Goal: Entertainment & Leisure: Consume media (video, audio)

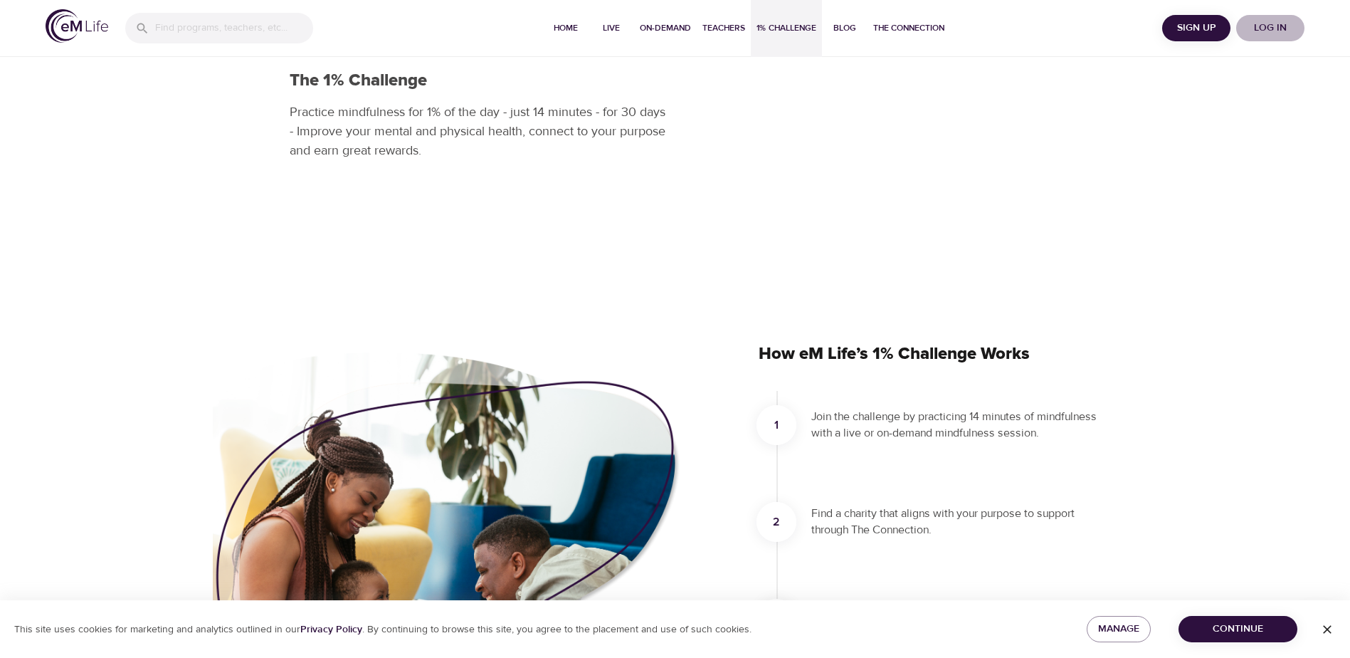
click at [1267, 26] on span "Log in" at bounding box center [1270, 28] width 57 height 18
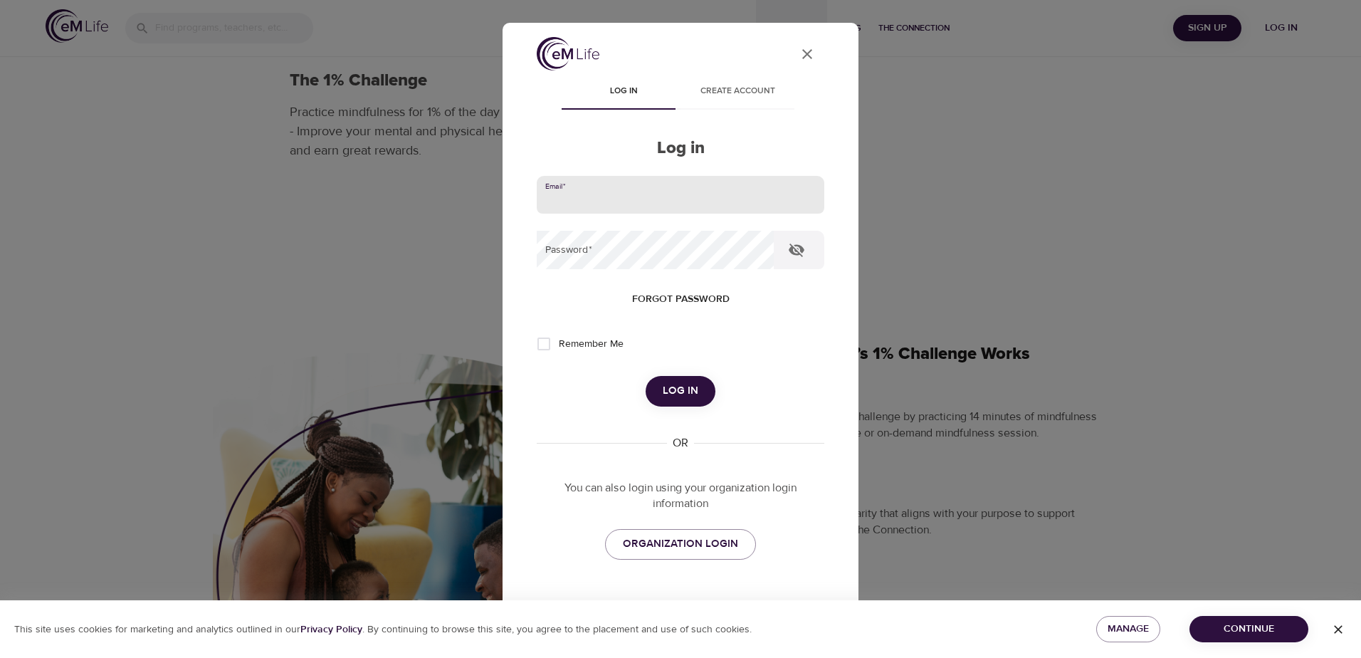
click at [625, 178] on input "email" at bounding box center [681, 195] width 288 height 38
click at [646, 376] on button "Log in" at bounding box center [681, 391] width 70 height 30
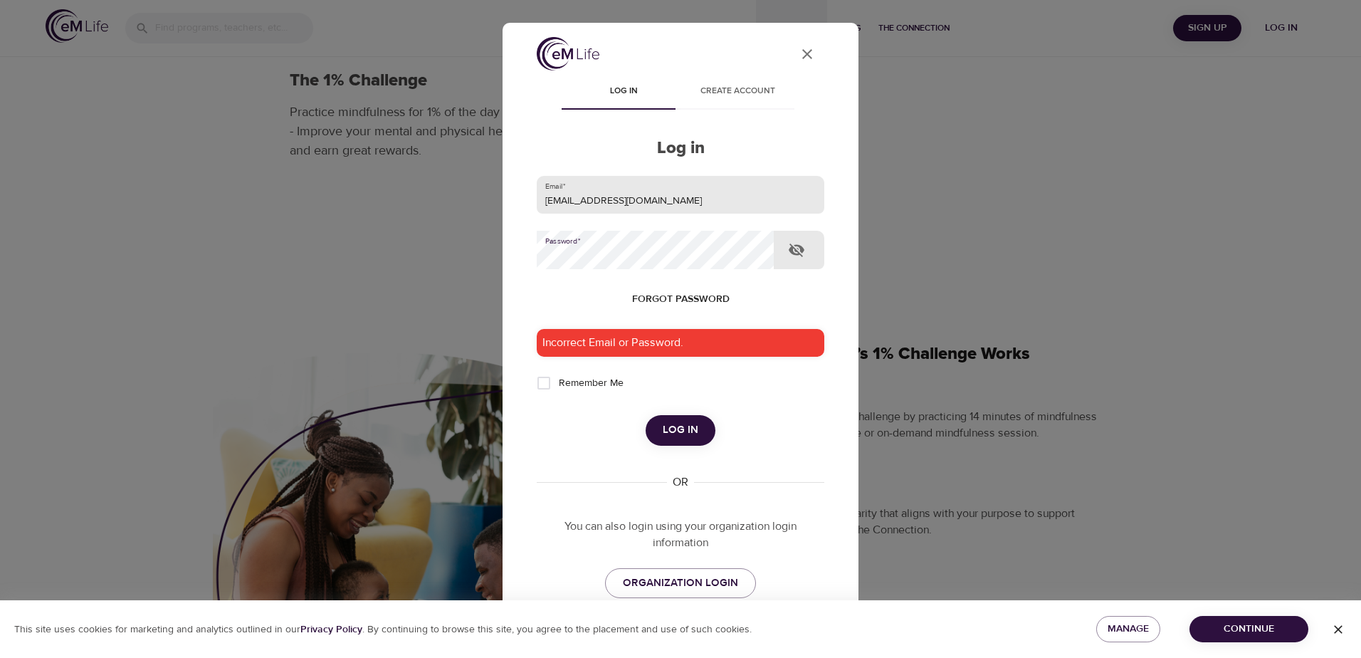
click at [619, 200] on input "[EMAIL_ADDRESS][DOMAIN_NAME]" at bounding box center [681, 195] width 288 height 38
type input "[EMAIL_ADDRESS][DOMAIN_NAME]"
click at [767, 337] on div "Incorrect Email or Password." at bounding box center [681, 343] width 288 height 28
click at [546, 383] on input "Remember Me" at bounding box center [544, 383] width 30 height 30
checkbox input "true"
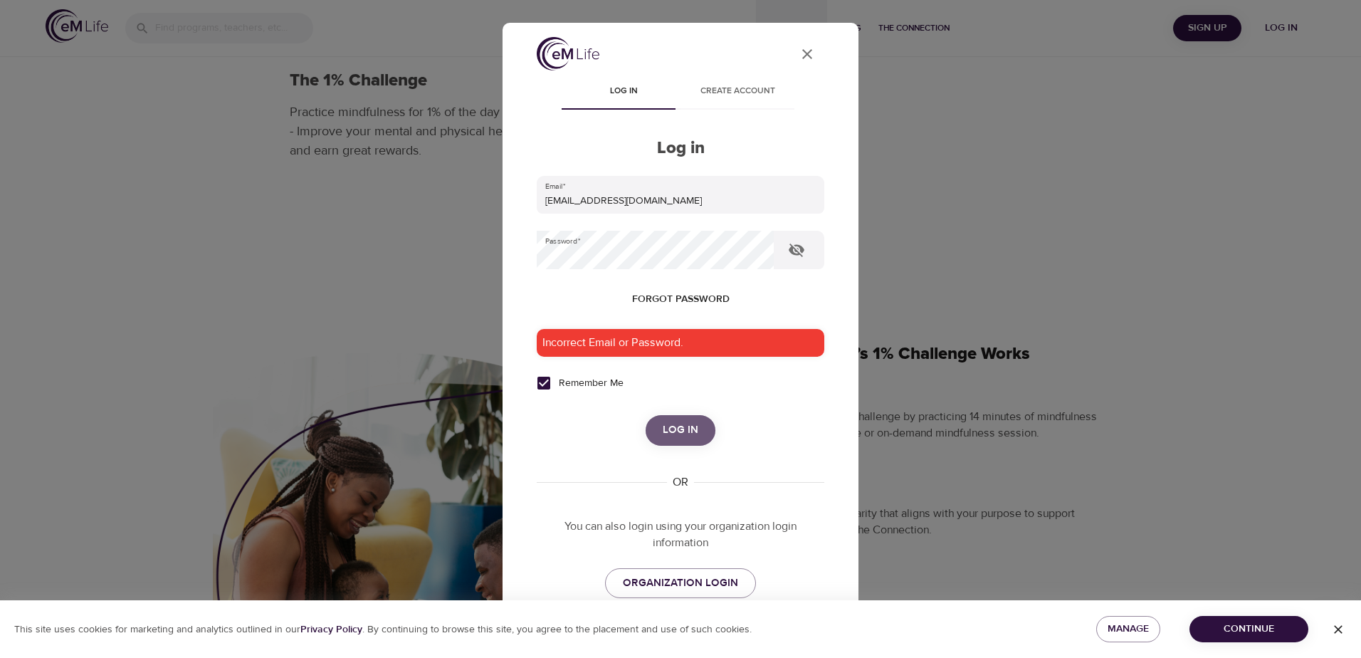
click at [656, 422] on button "Log in" at bounding box center [681, 430] width 70 height 30
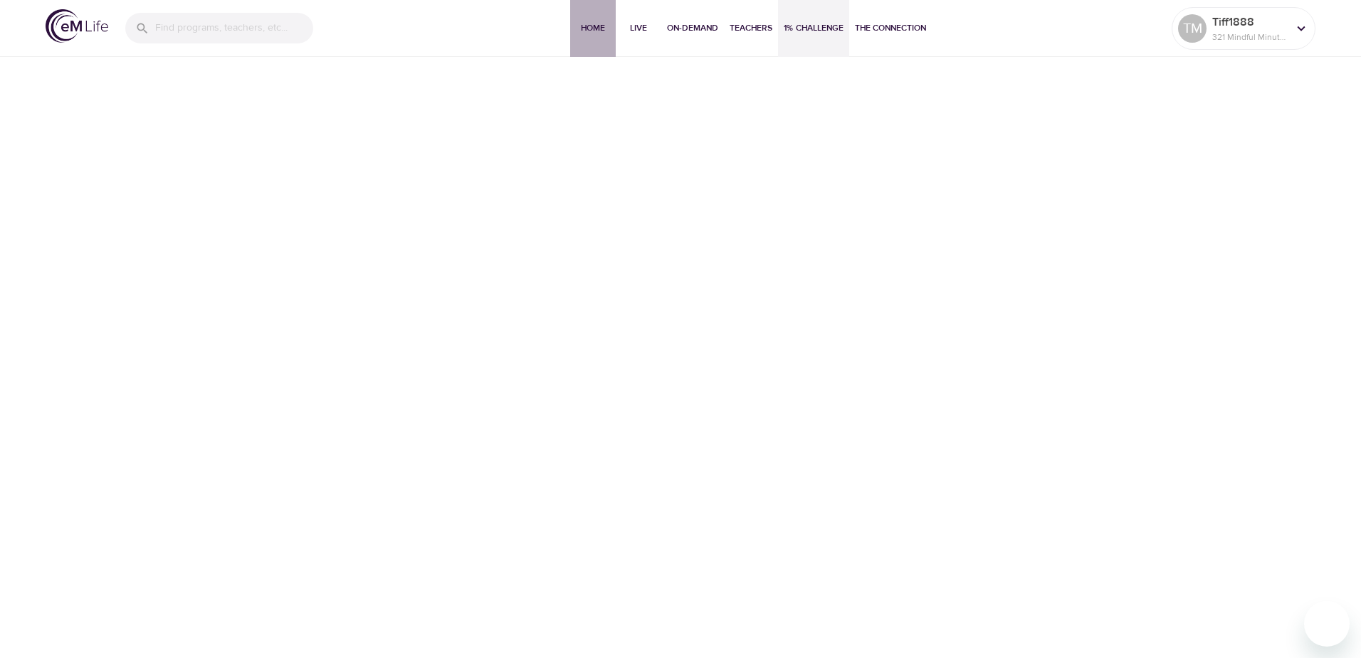
drag, startPoint x: 587, startPoint y: 28, endPoint x: 585, endPoint y: 48, distance: 20.0
click at [586, 28] on span "Home" at bounding box center [593, 28] width 34 height 15
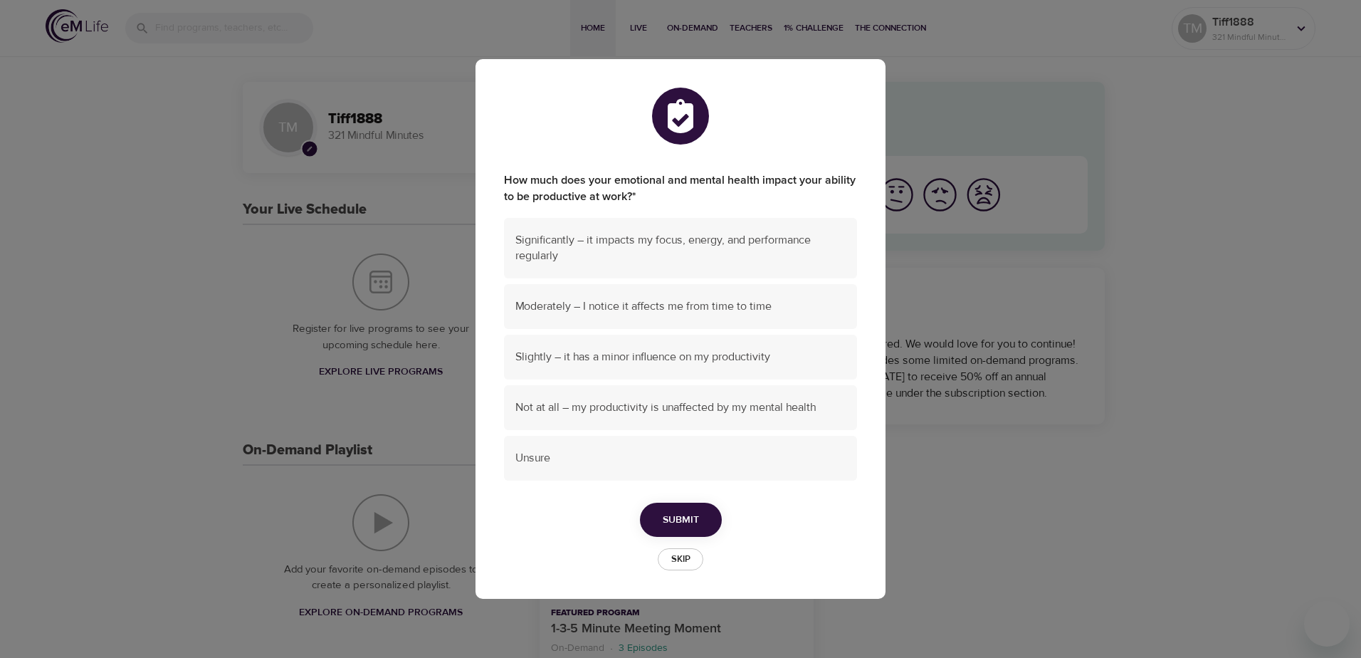
drag, startPoint x: 602, startPoint y: 233, endPoint x: 710, endPoint y: 332, distance: 146.6
click at [604, 238] on span "Significantly – it impacts my focus, energy, and performance regularly" at bounding box center [680, 248] width 330 height 33
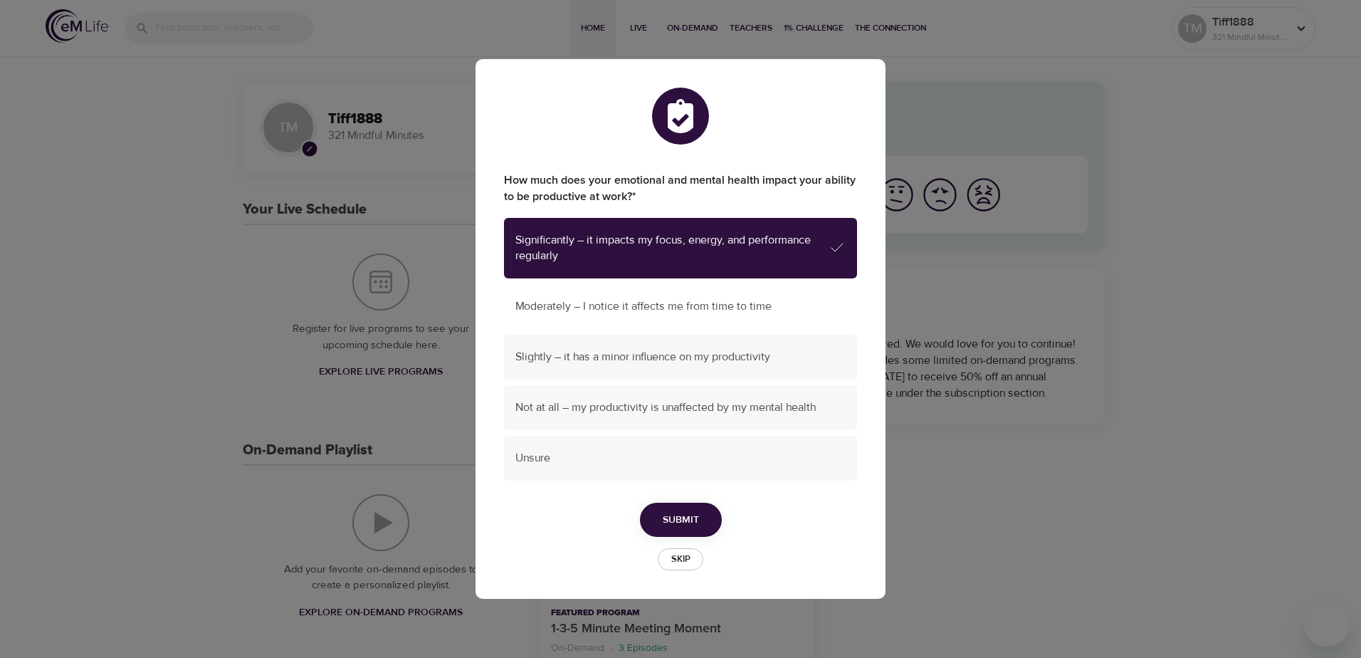
click at [698, 303] on span "Moderately – I notice it affects me from time to time" at bounding box center [680, 306] width 330 height 16
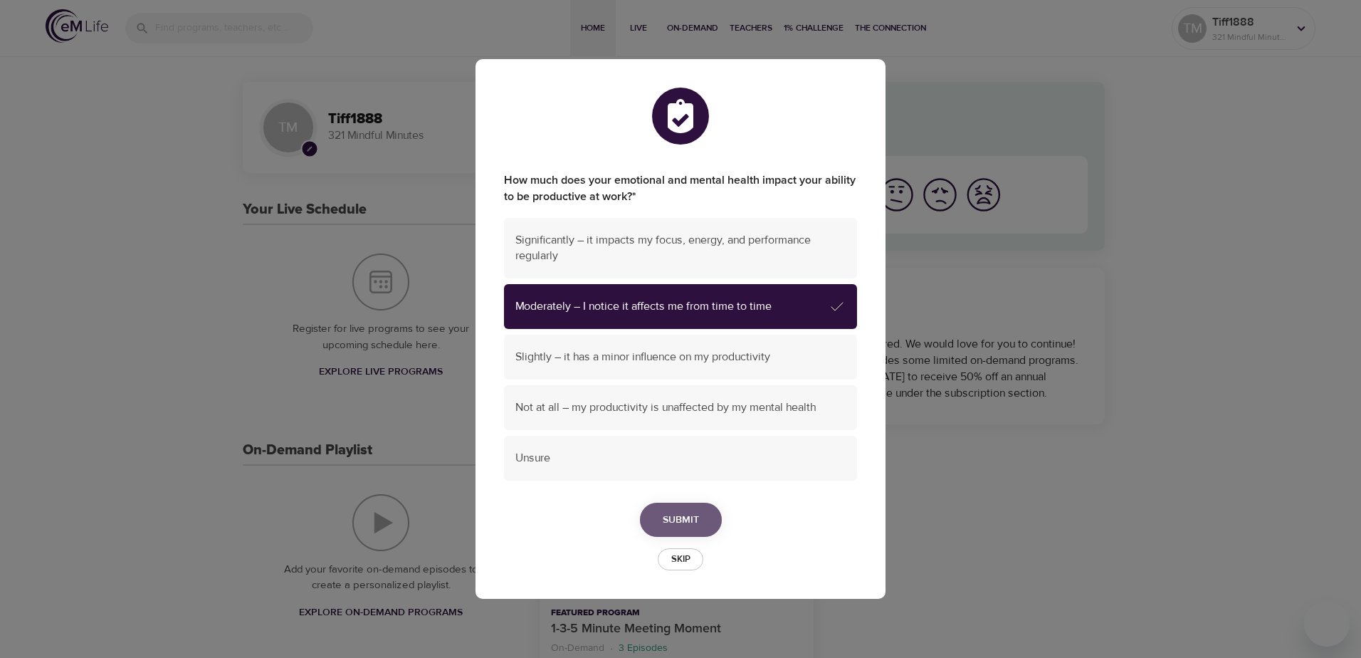
click at [689, 527] on span "Submit" at bounding box center [681, 520] width 36 height 18
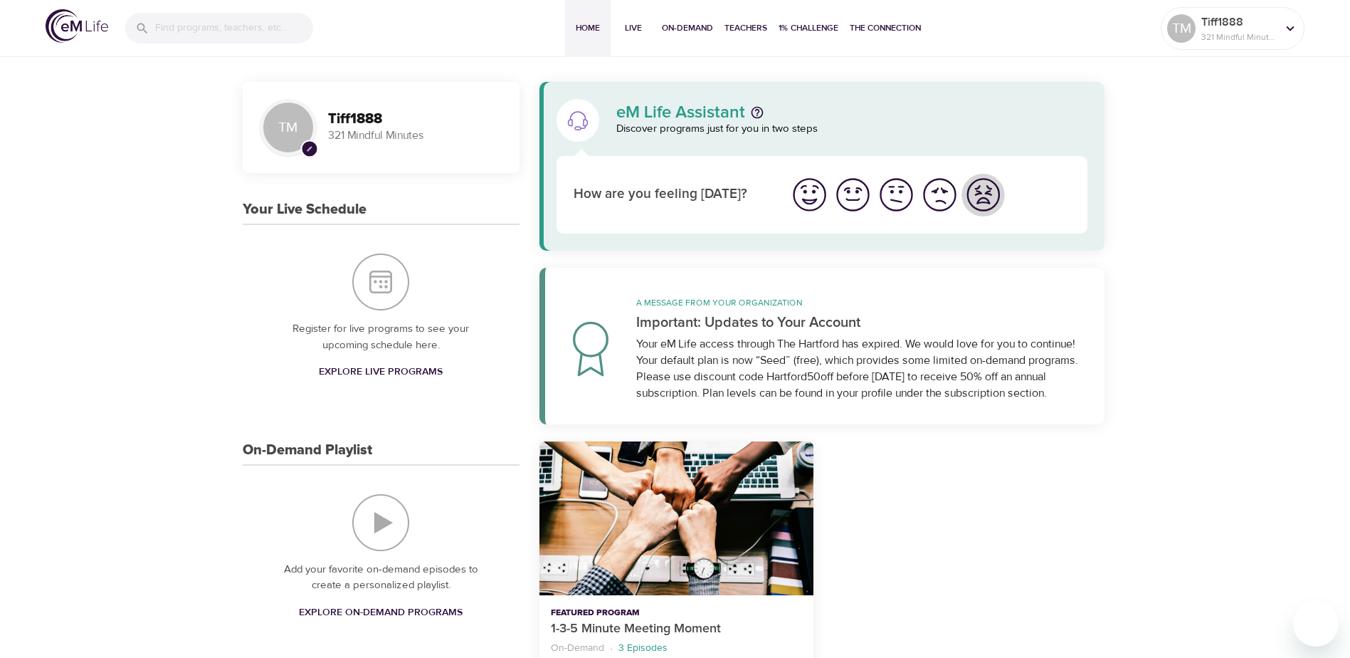
click at [991, 201] on img "I'm feeling worst" at bounding box center [983, 194] width 39 height 39
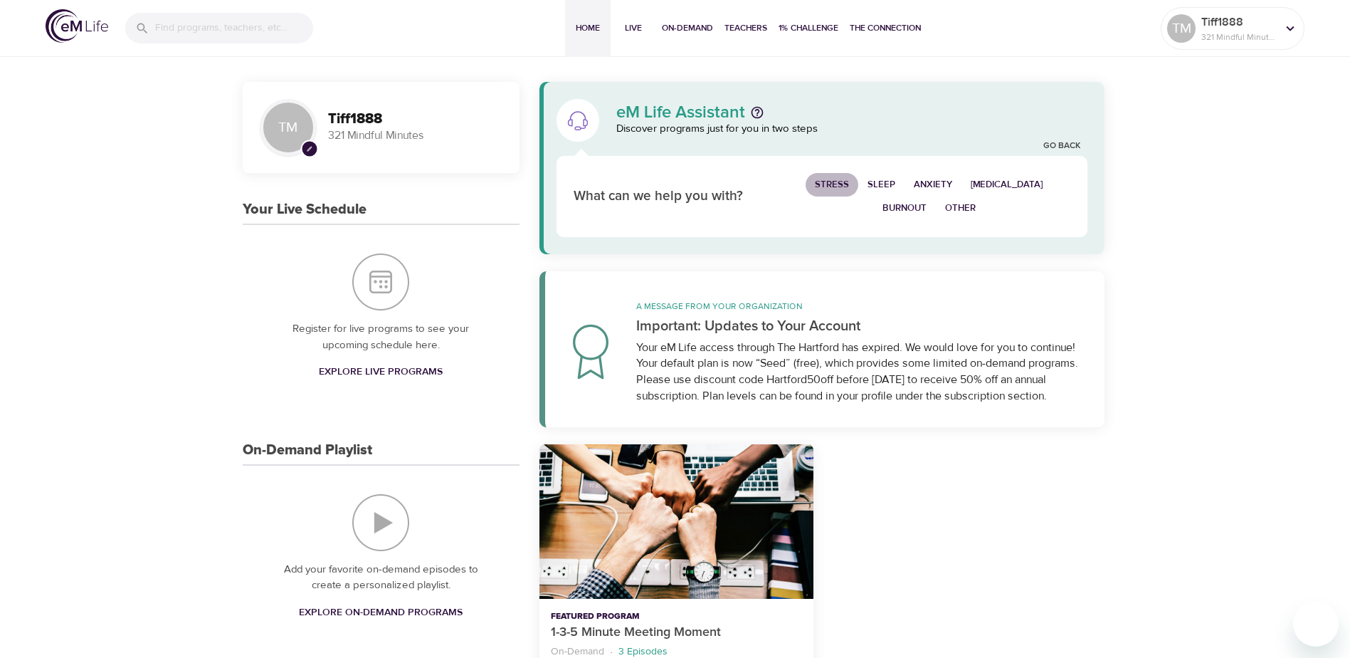
click at [828, 180] on span "Stress" at bounding box center [832, 185] width 34 height 16
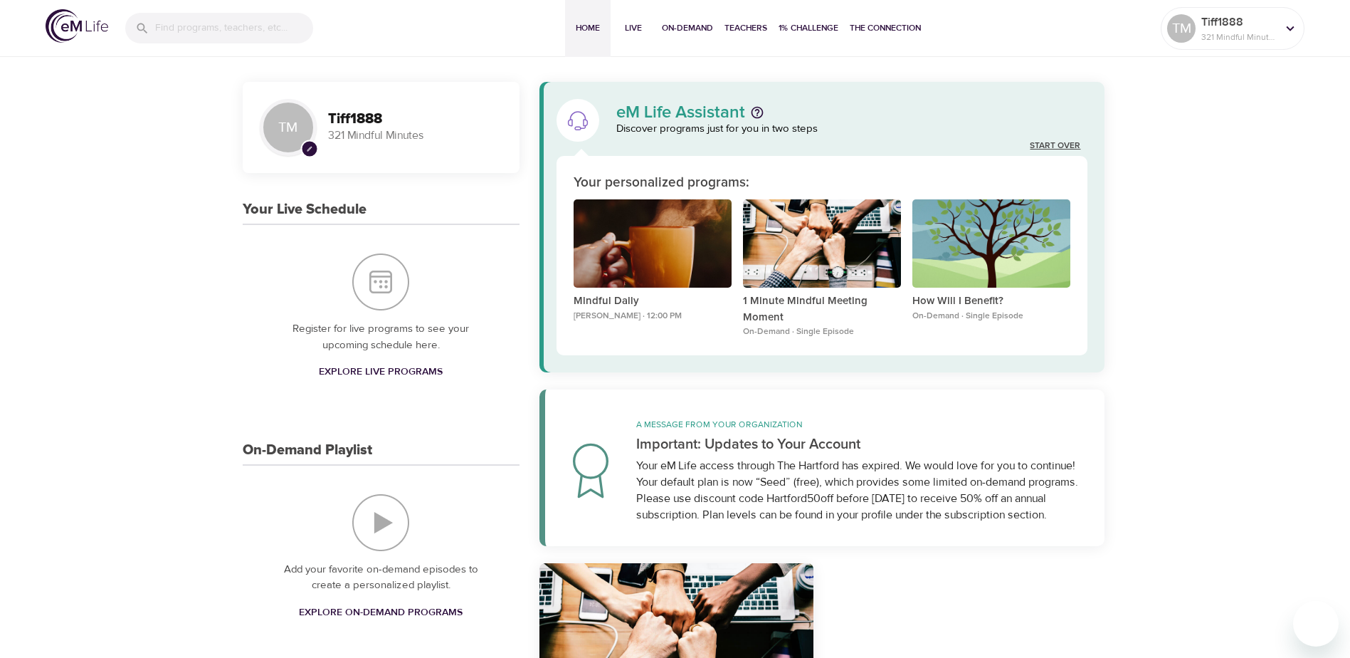
click at [1059, 150] on link "Start Over" at bounding box center [1055, 146] width 51 height 12
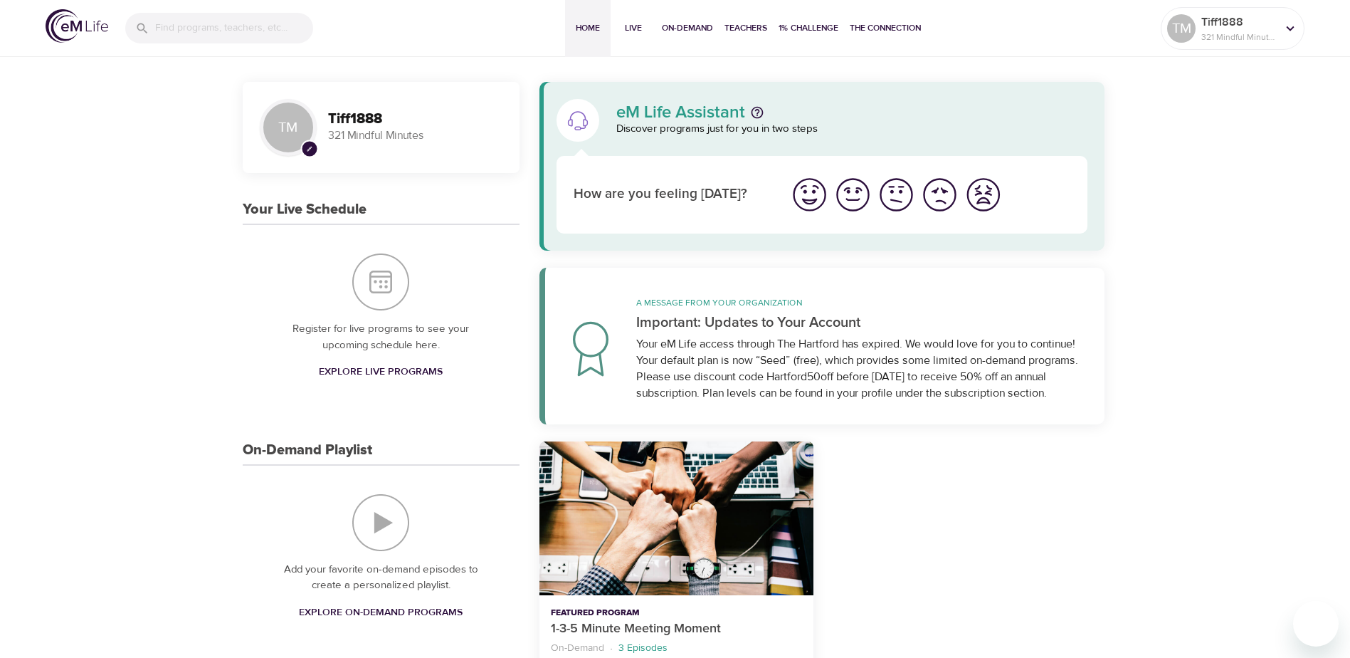
click at [964, 189] on img "I'm feeling worst" at bounding box center [983, 194] width 39 height 39
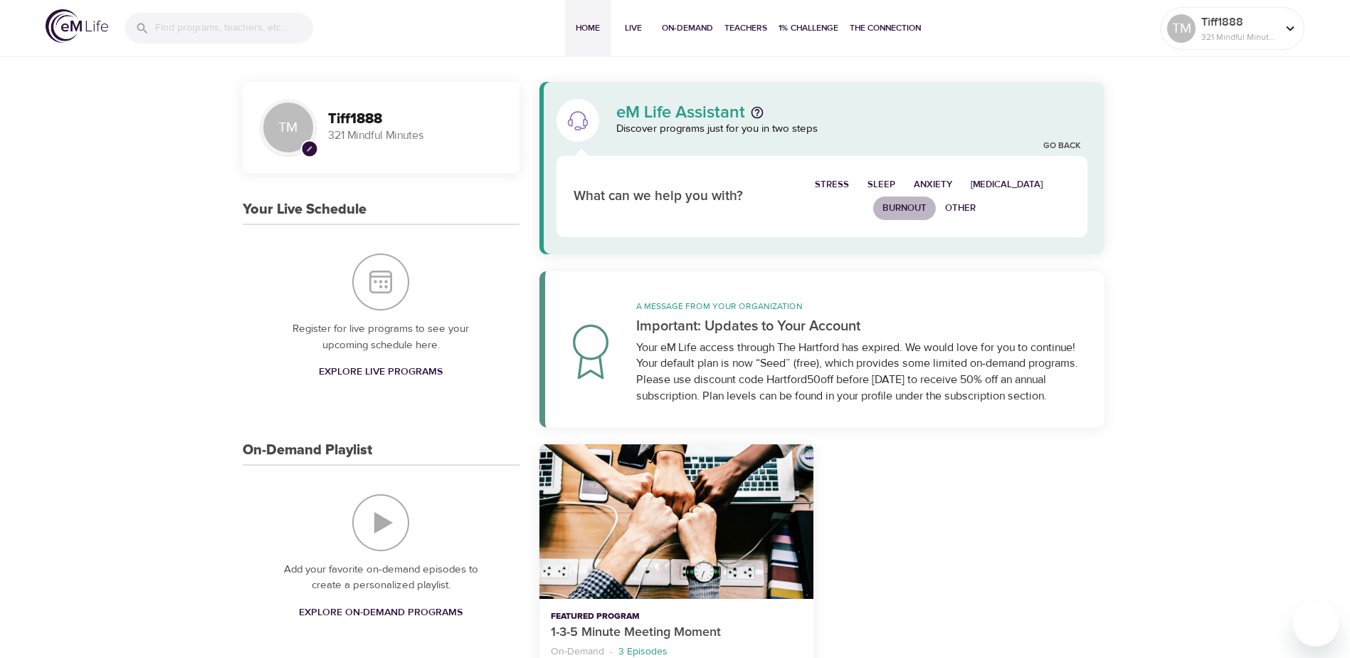
click at [898, 207] on span "Burnout" at bounding box center [905, 208] width 44 height 16
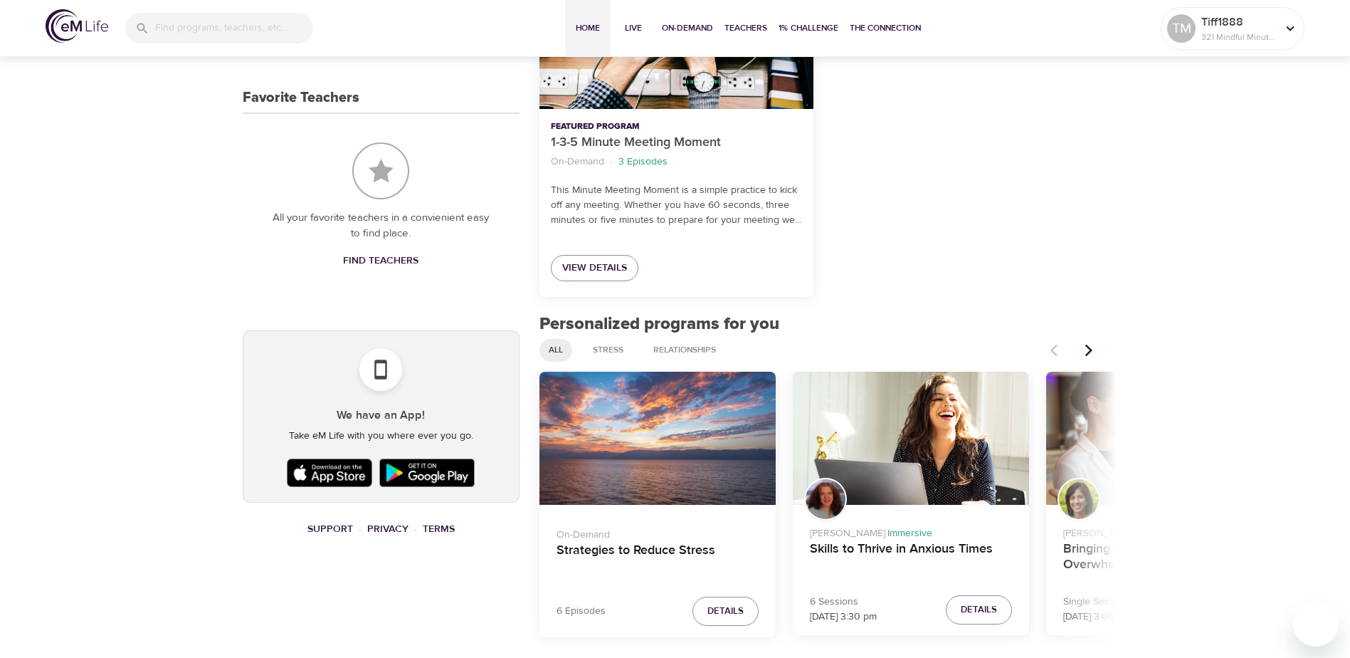
scroll to position [641, 0]
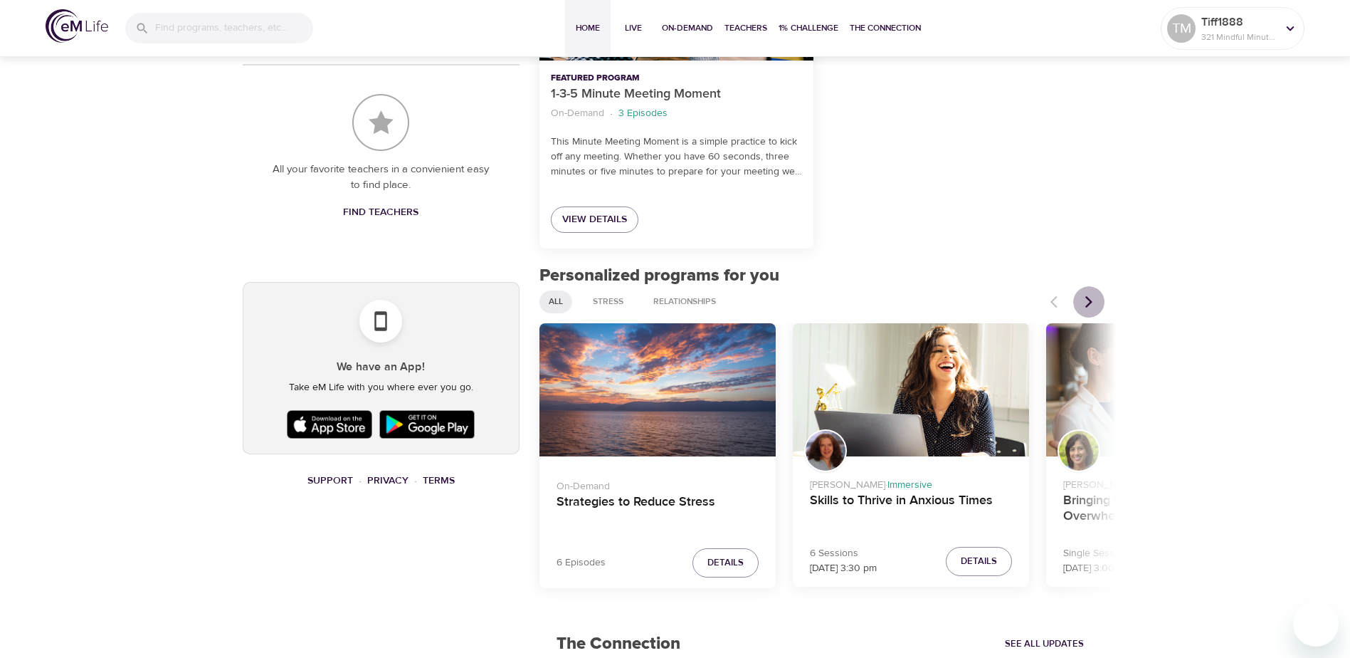
click at [1088, 295] on icon "Next items" at bounding box center [1089, 302] width 14 height 14
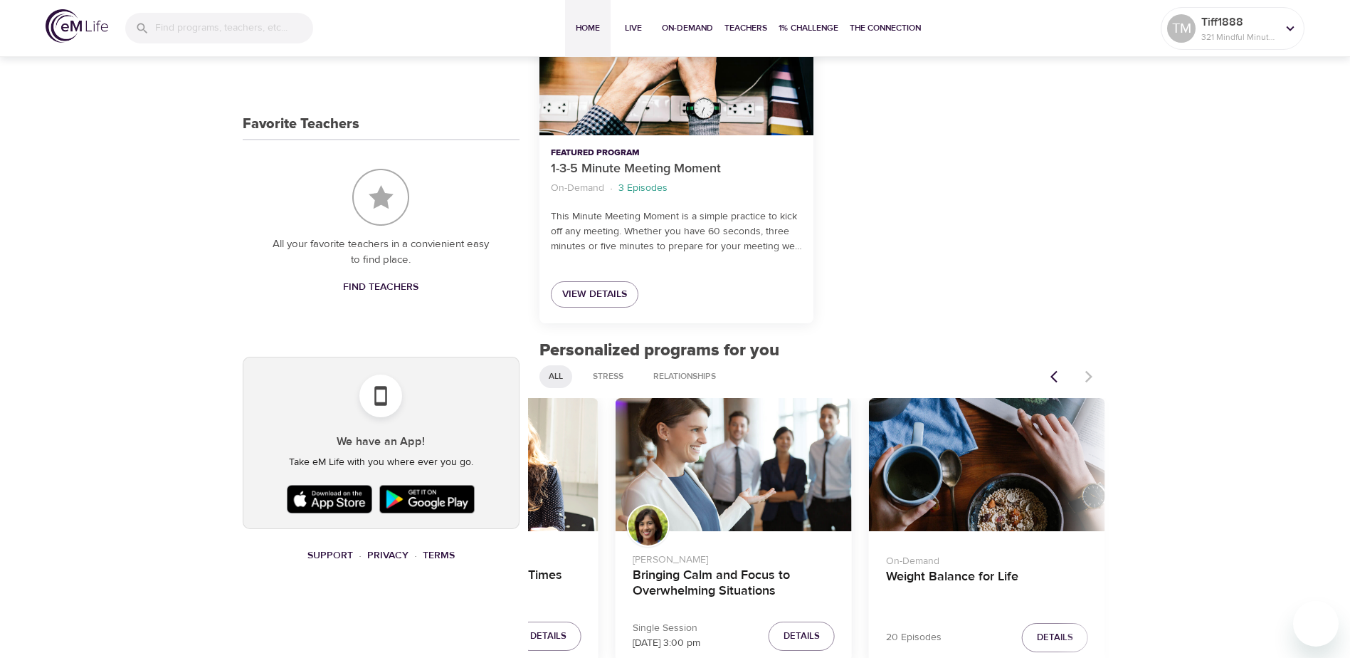
scroll to position [544, 0]
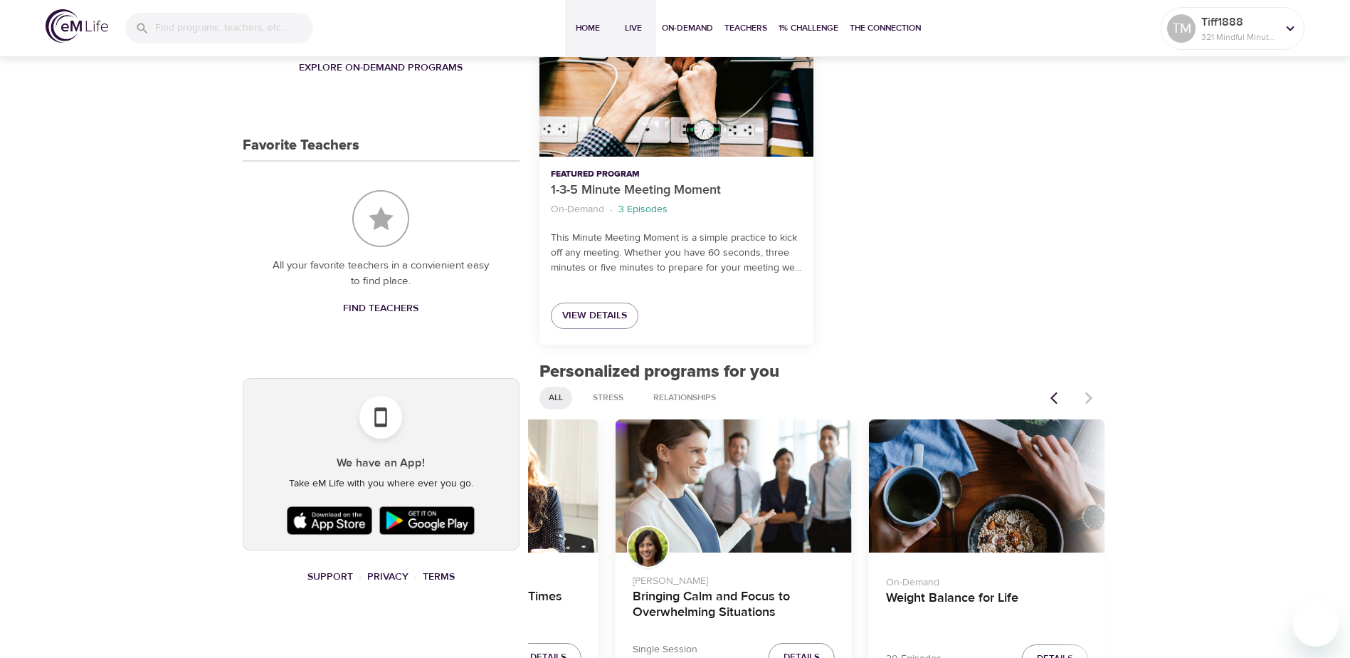
click at [627, 36] on button "Live" at bounding box center [634, 28] width 46 height 57
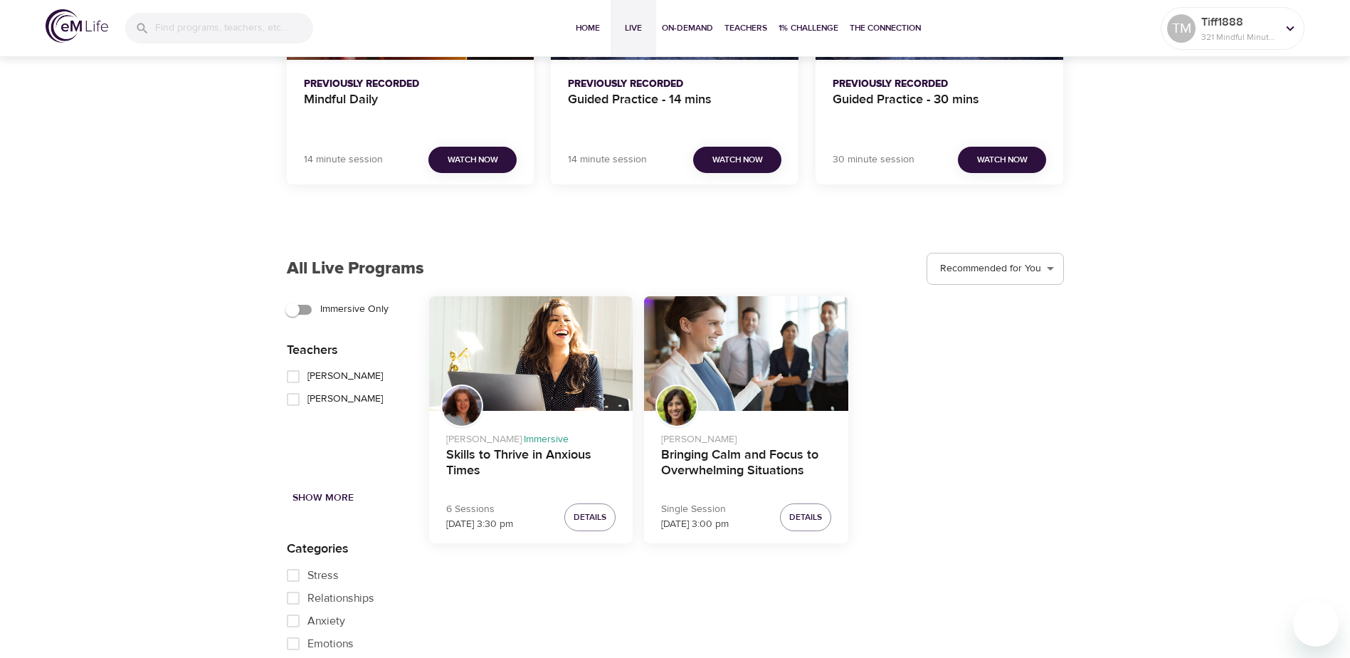
scroll to position [1083, 0]
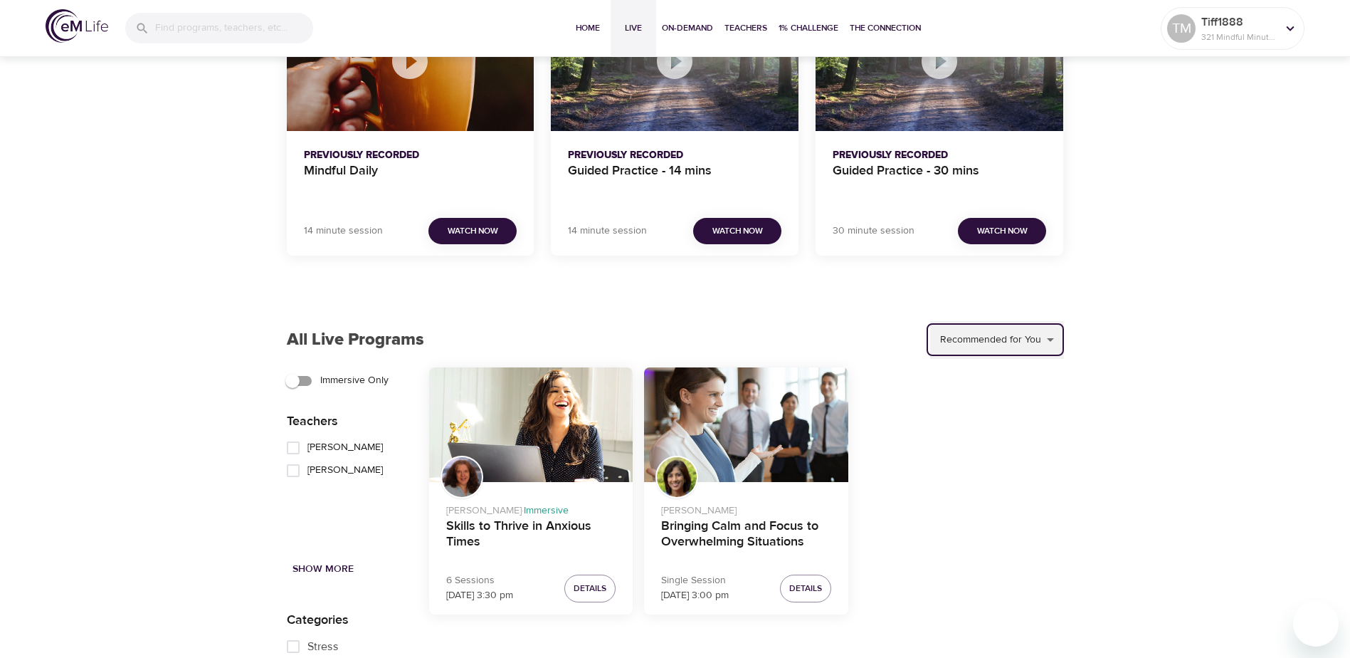
click at [1010, 344] on select "Recommended for You Trending Now Recently Added Starting Soon" at bounding box center [997, 340] width 134 height 38
select select "trending"
click at [931, 321] on select "Recommended for You Trending Now Recently Added Starting Soon" at bounding box center [997, 340] width 134 height 38
click at [304, 377] on input "Immersive Only" at bounding box center [292, 380] width 81 height 27
checkbox input "true"
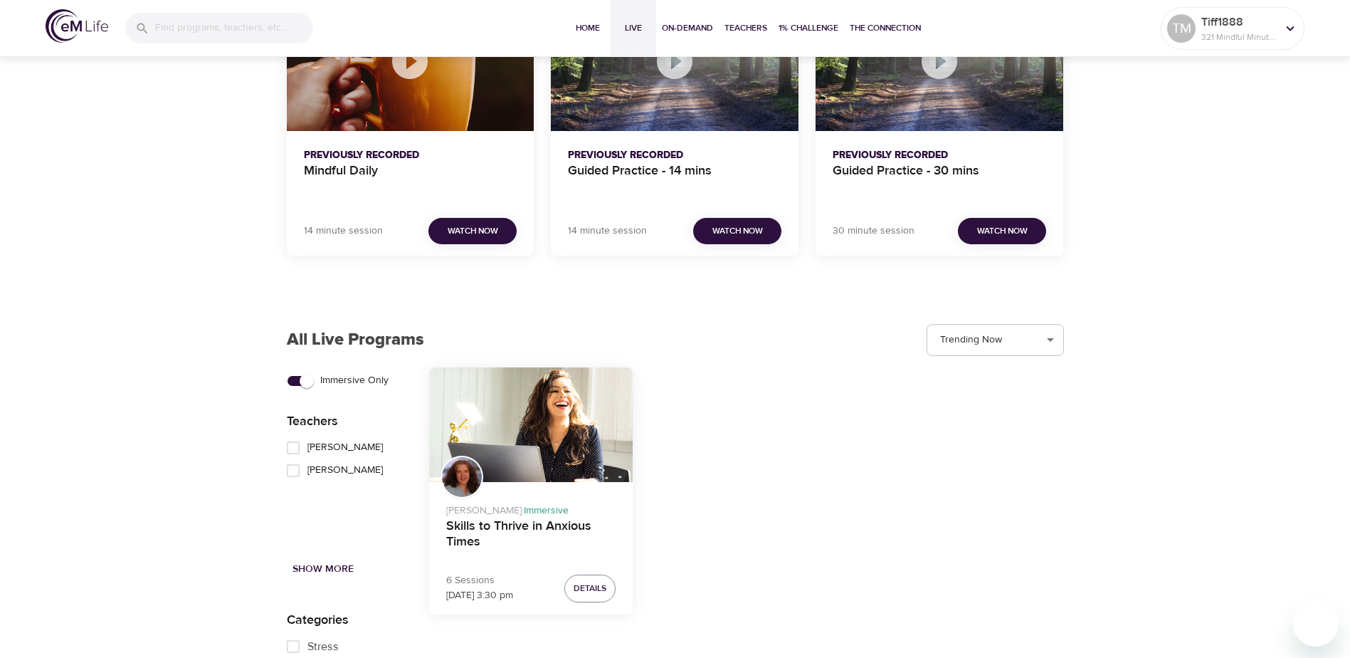
click at [571, 568] on div "Cindy Gittleman · Immersive Skills to Thrive in Anxious Times" at bounding box center [531, 526] width 204 height 88
click at [562, 532] on h4 "Skills to Thrive in Anxious Times" at bounding box center [531, 535] width 170 height 34
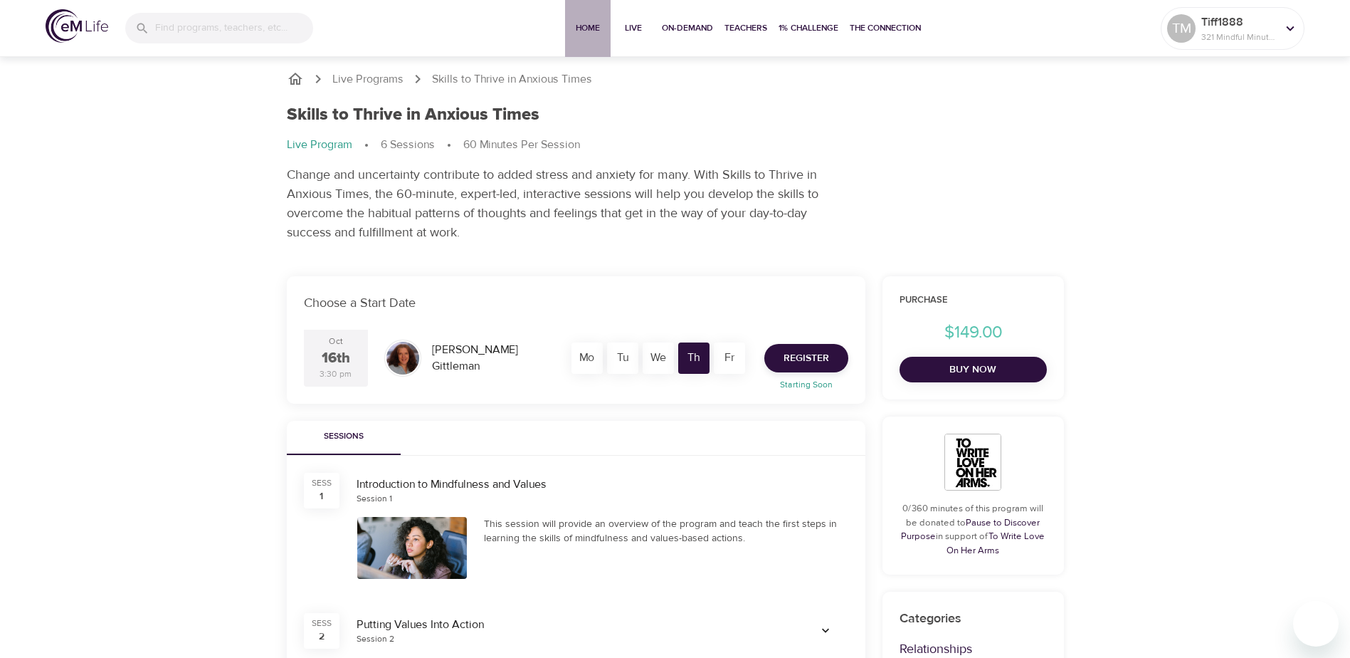
click at [598, 28] on span "Home" at bounding box center [588, 28] width 34 height 15
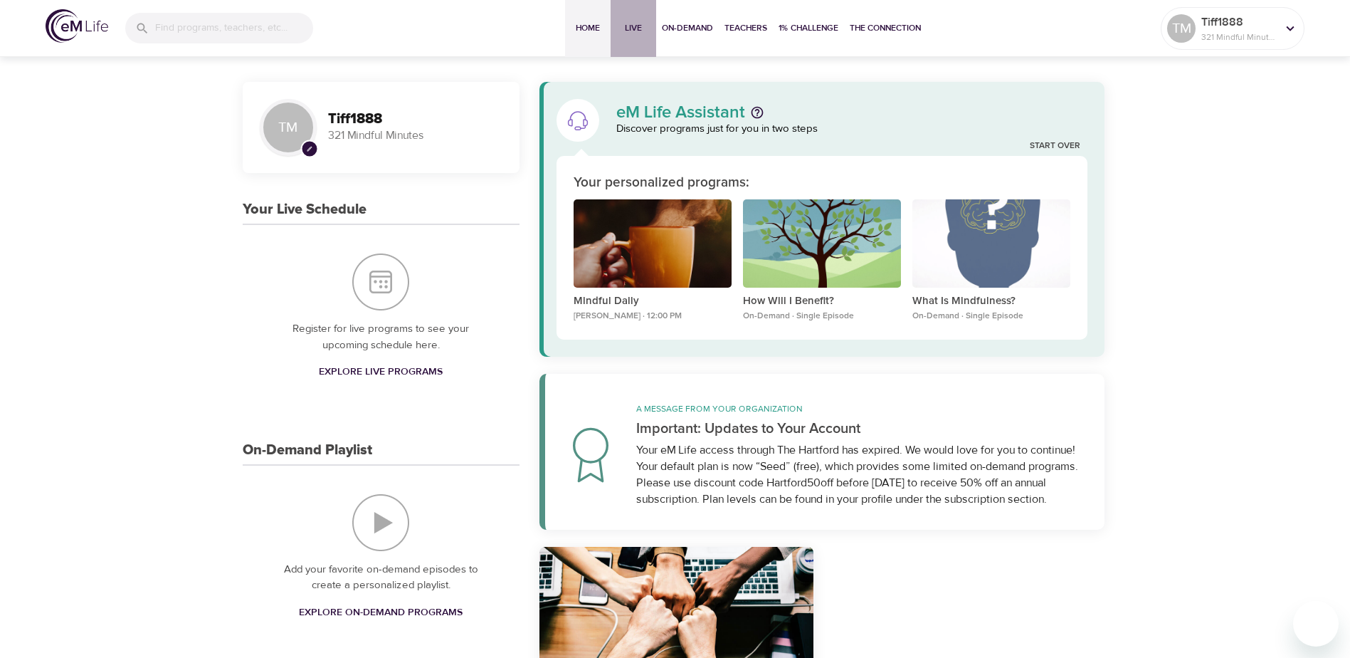
click at [648, 26] on span "Live" at bounding box center [633, 28] width 34 height 15
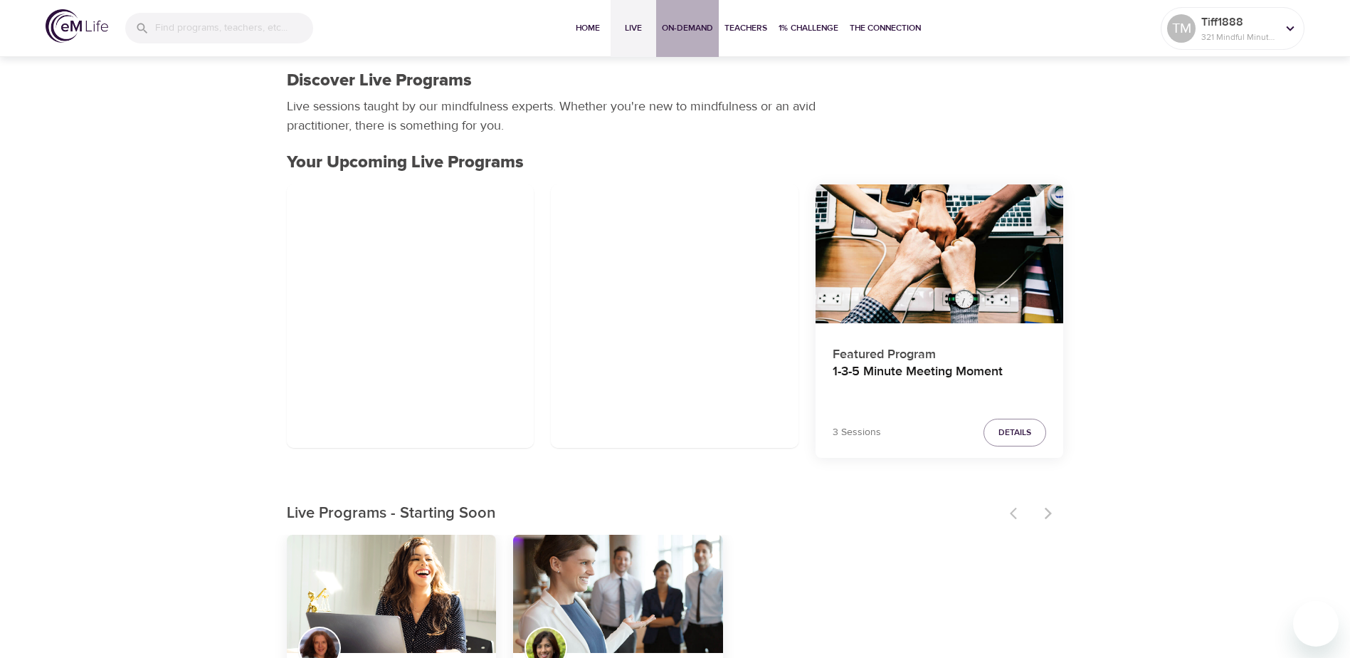
click at [706, 32] on span "On-Demand" at bounding box center [687, 28] width 51 height 15
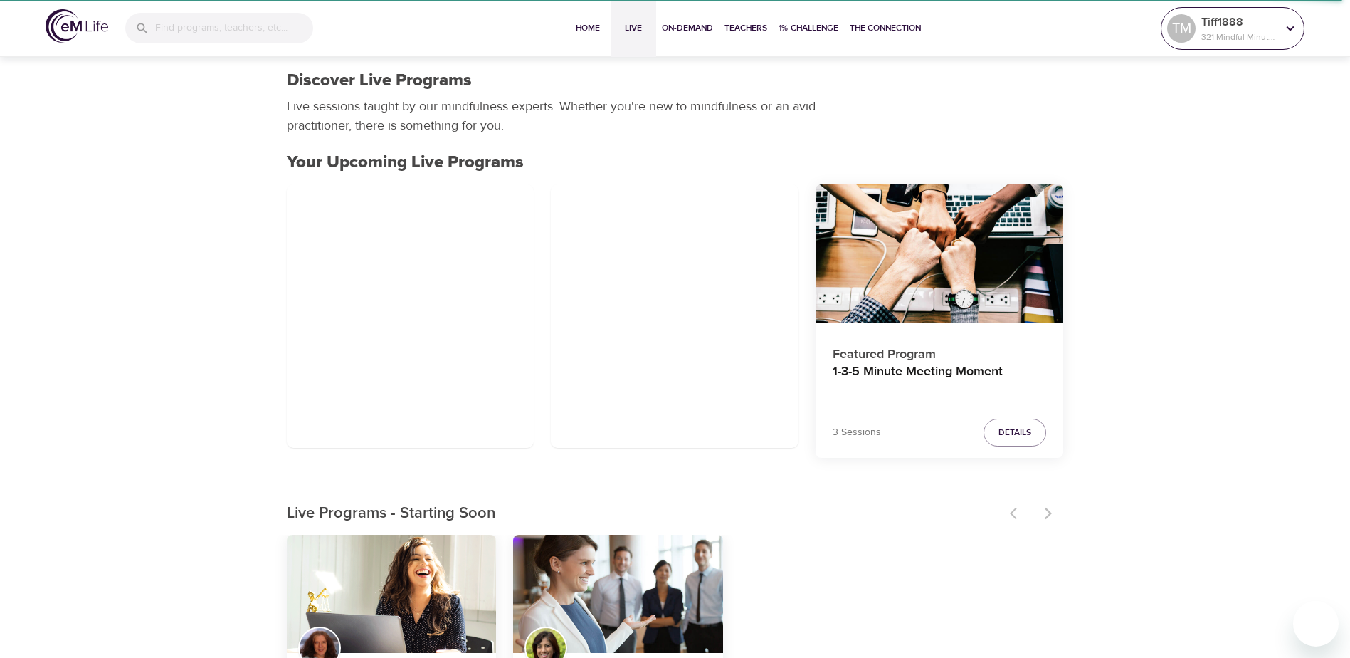
click at [1267, 31] on p "321 Mindful Minutes" at bounding box center [1238, 37] width 75 height 13
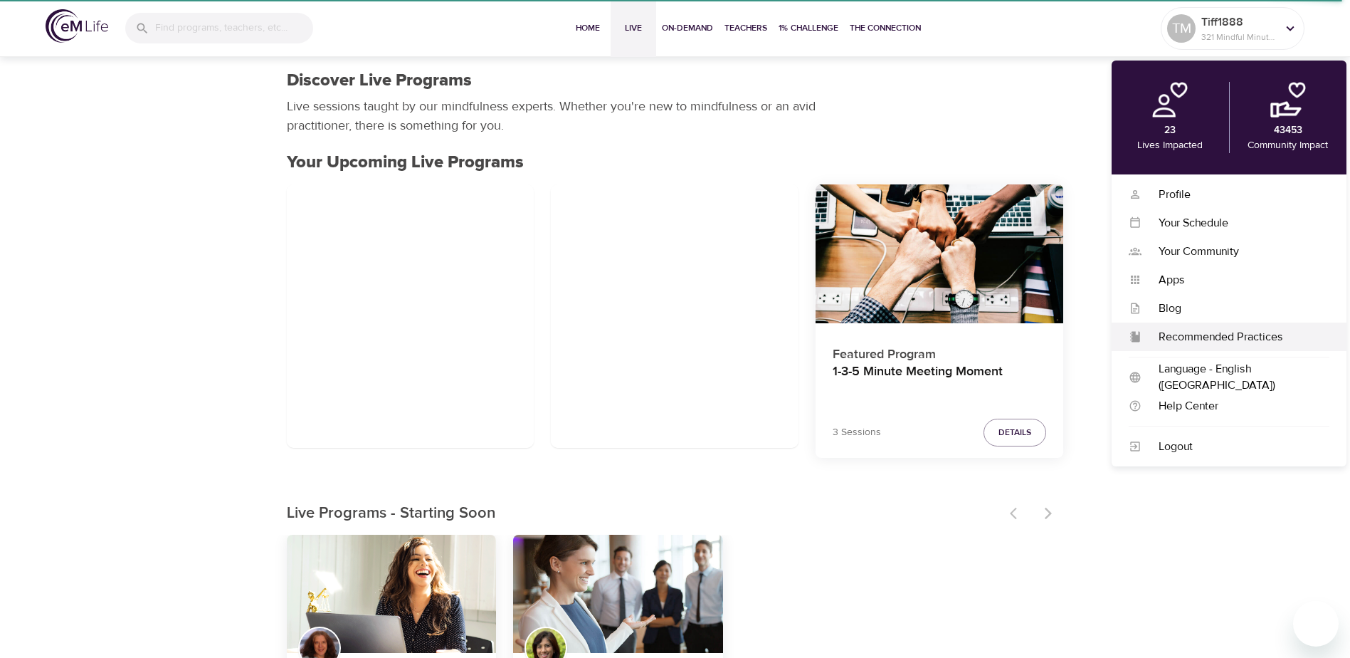
click at [1175, 336] on div "Recommended Practices" at bounding box center [1236, 337] width 188 height 16
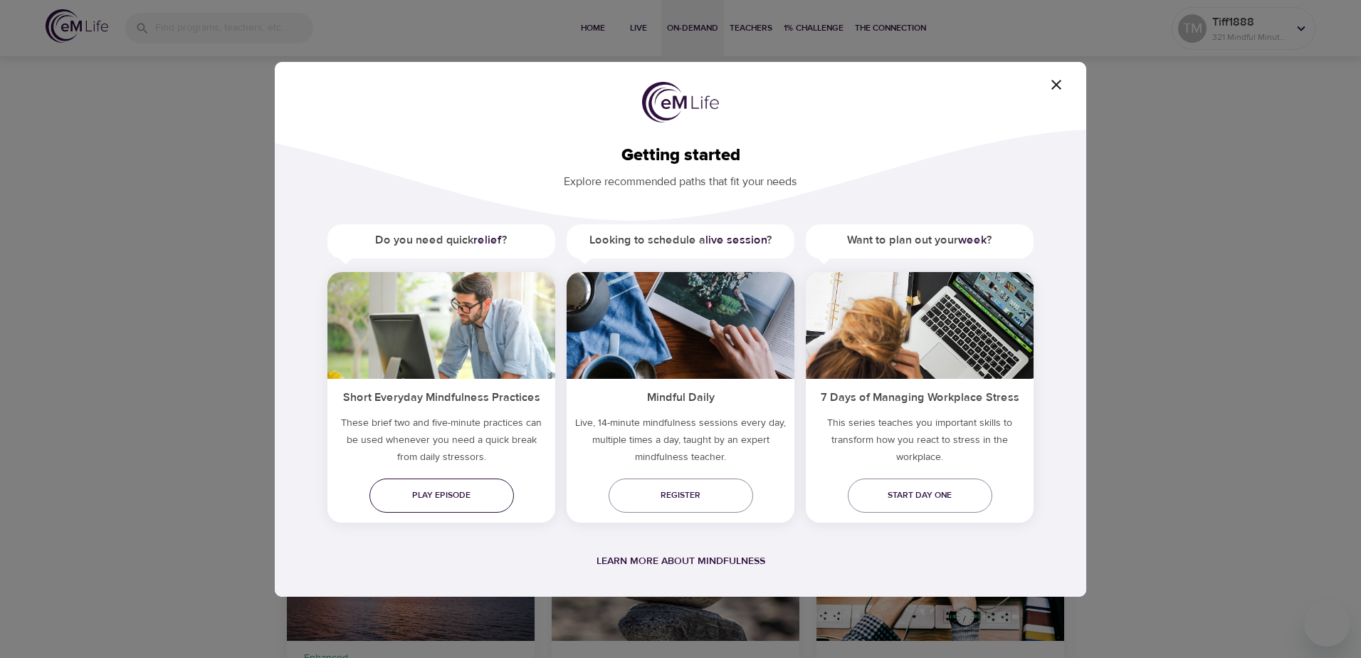
click at [427, 492] on span "Play episode" at bounding box center [442, 495] width 122 height 15
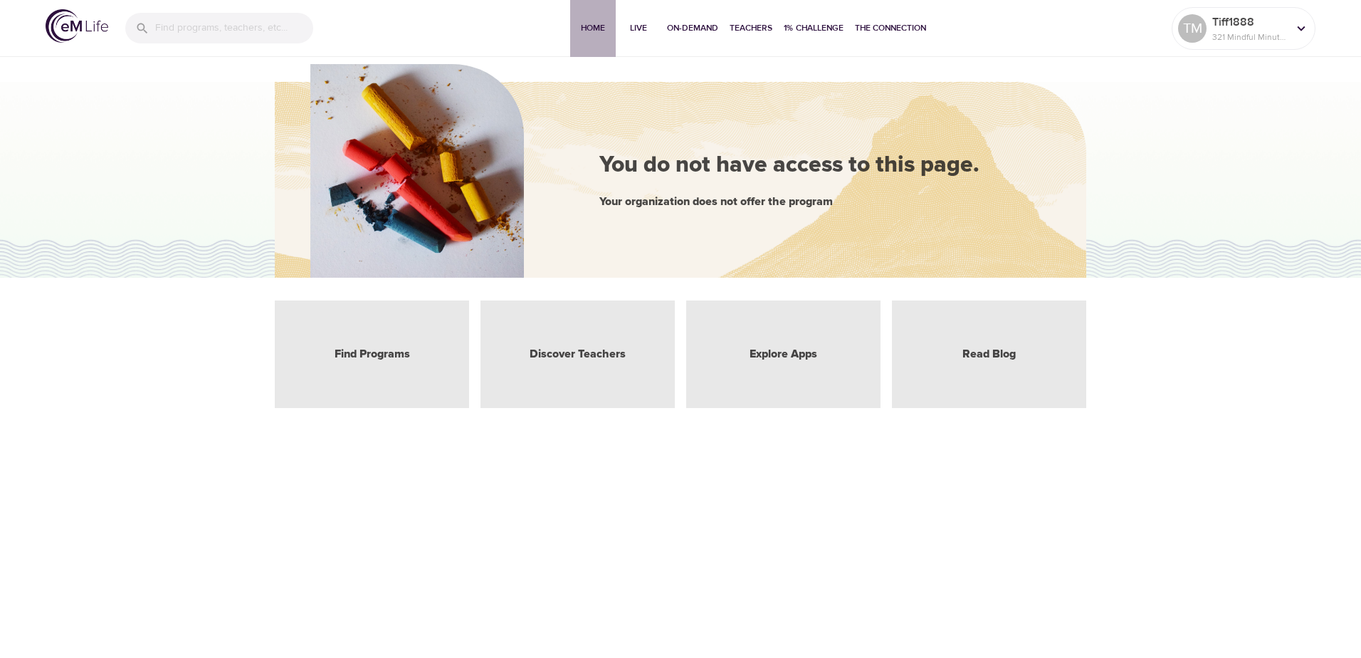
click at [596, 36] on button "Home" at bounding box center [593, 28] width 46 height 57
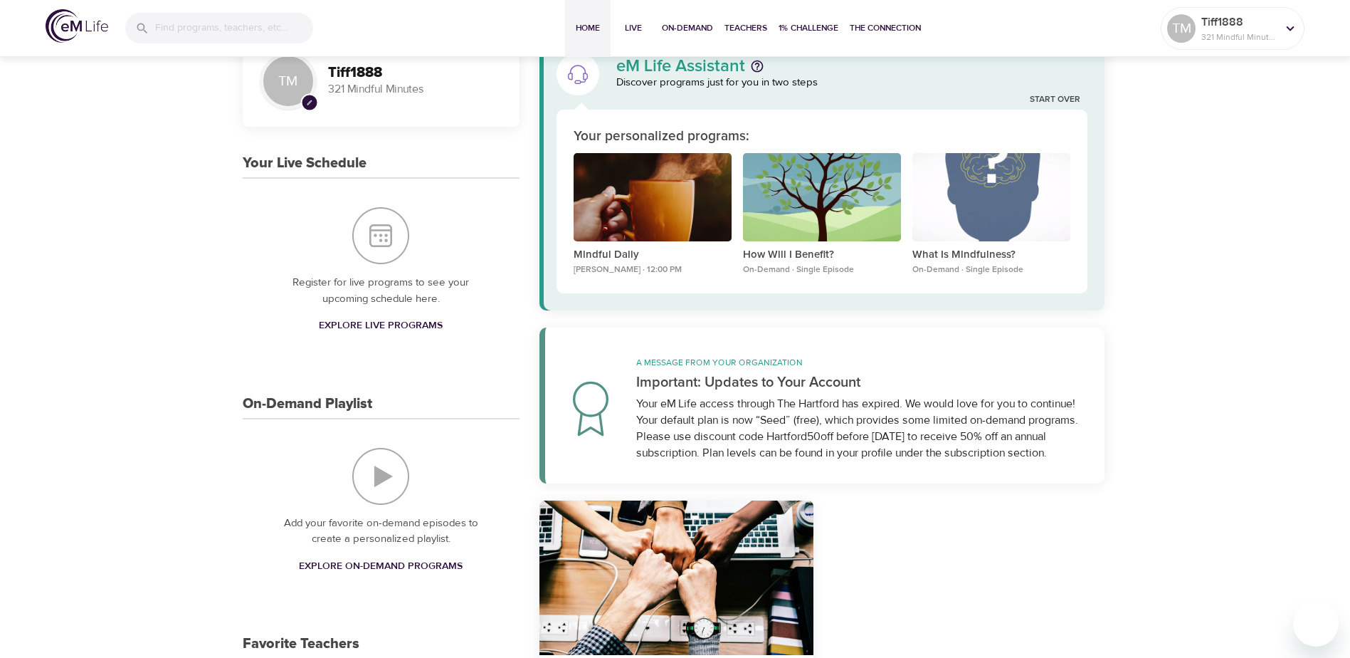
scroll to position [71, 0]
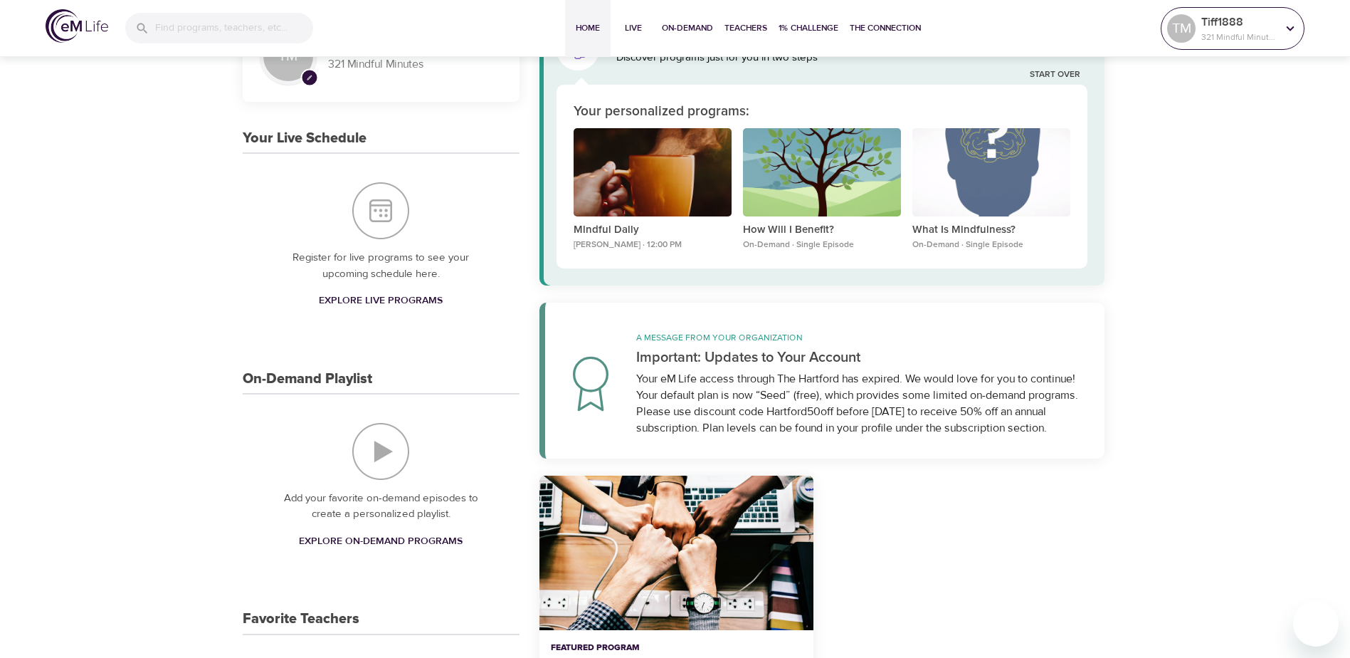
click at [1302, 21] on div "TM Tiff1888 321 Mindful Minutes" at bounding box center [1233, 28] width 144 height 43
click at [1295, 24] on icon at bounding box center [1291, 29] width 16 height 16
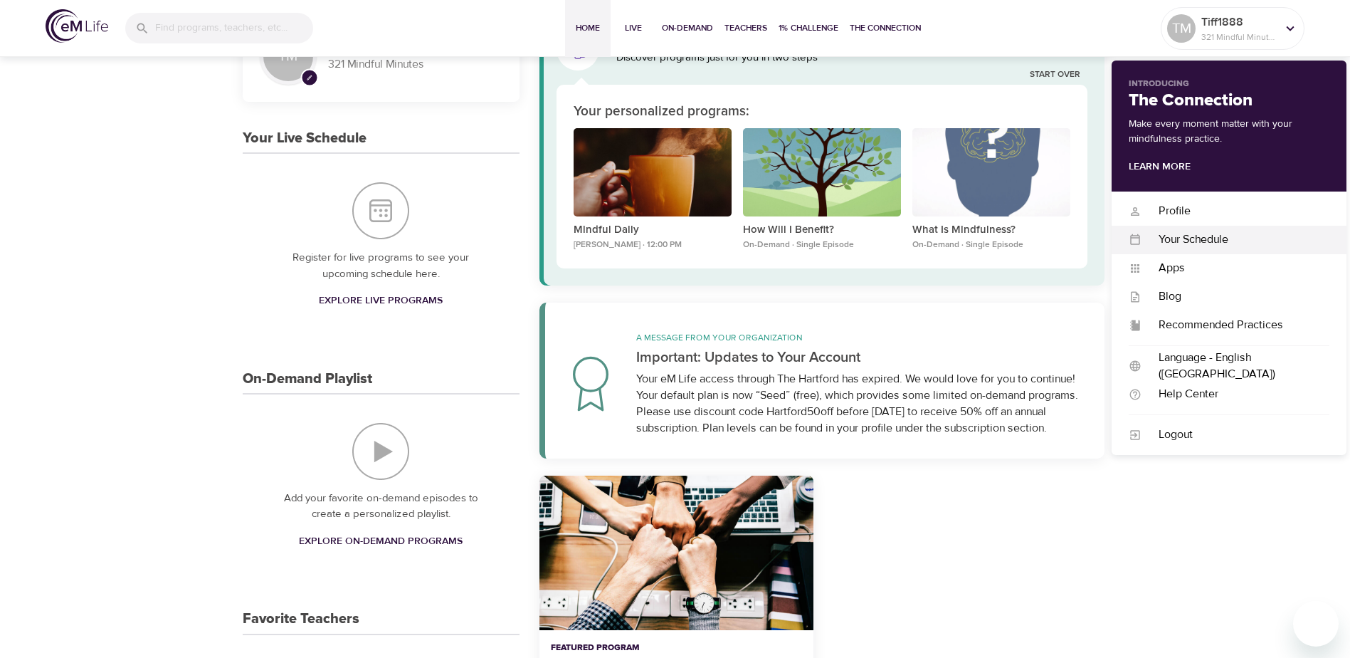
click at [1248, 233] on div "Your Schedule" at bounding box center [1236, 239] width 188 height 16
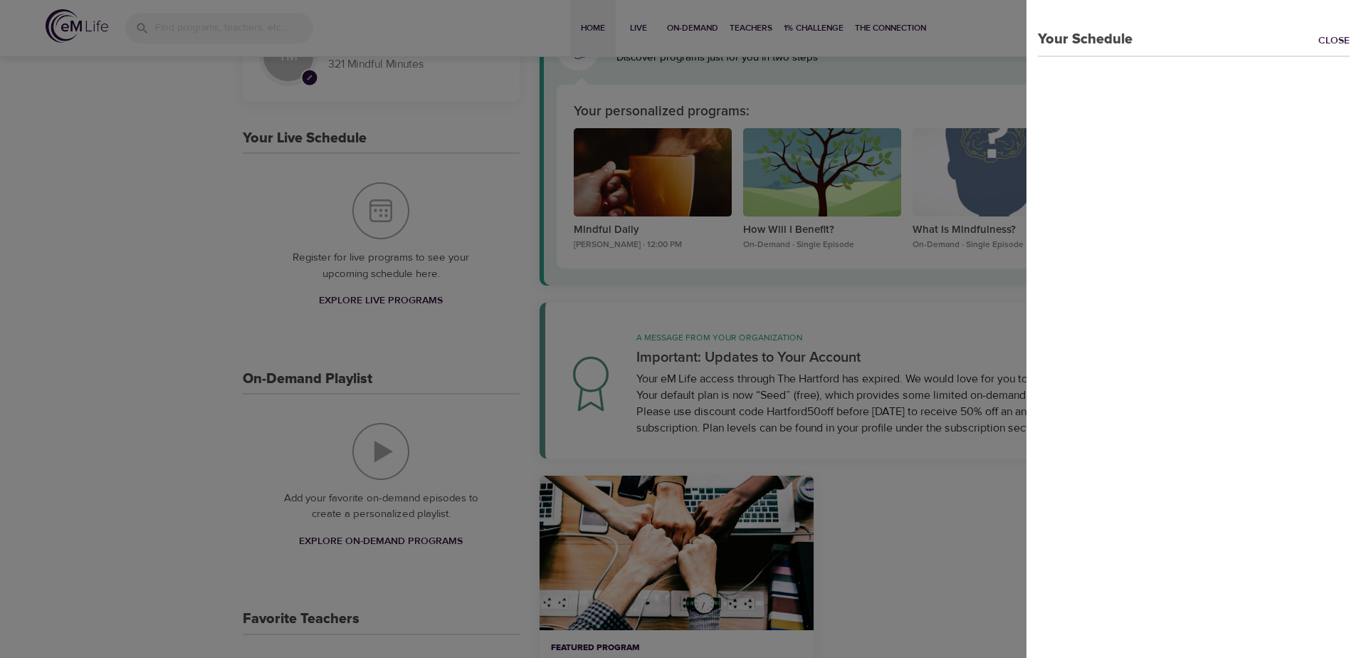
click at [781, 266] on div at bounding box center [680, 329] width 1361 height 658
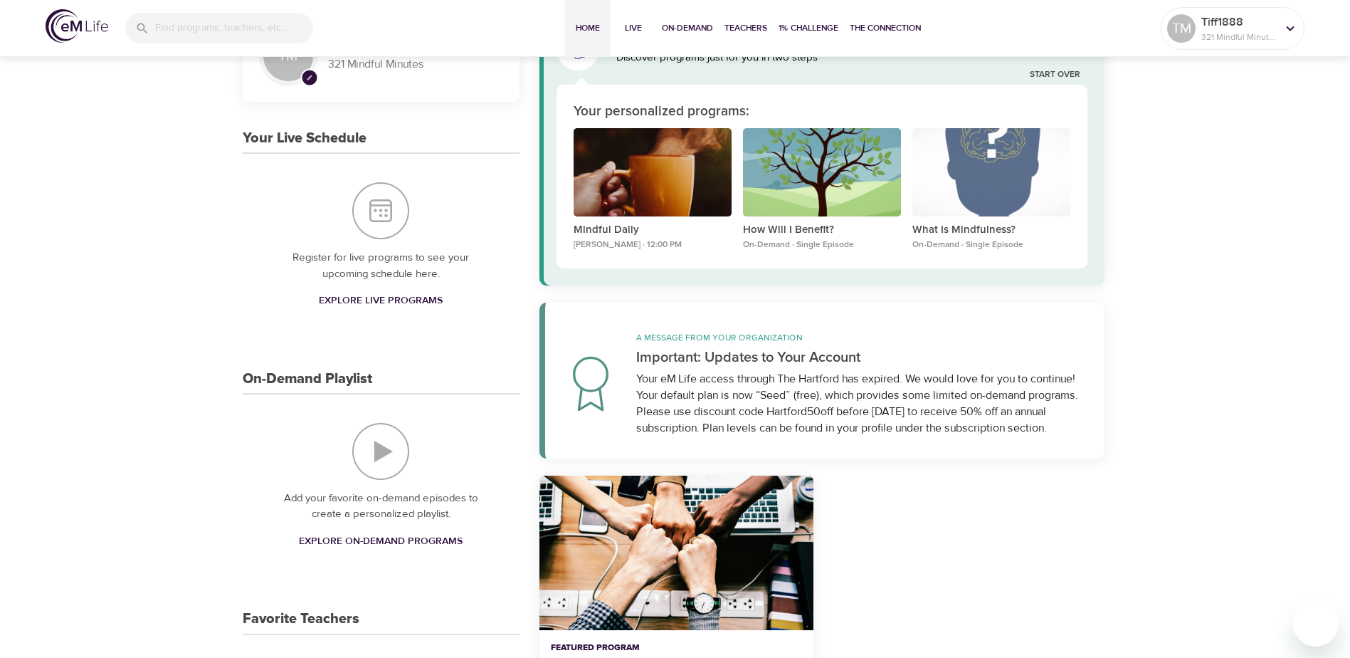
click at [377, 453] on img "On-Demand Playlist" at bounding box center [380, 451] width 57 height 57
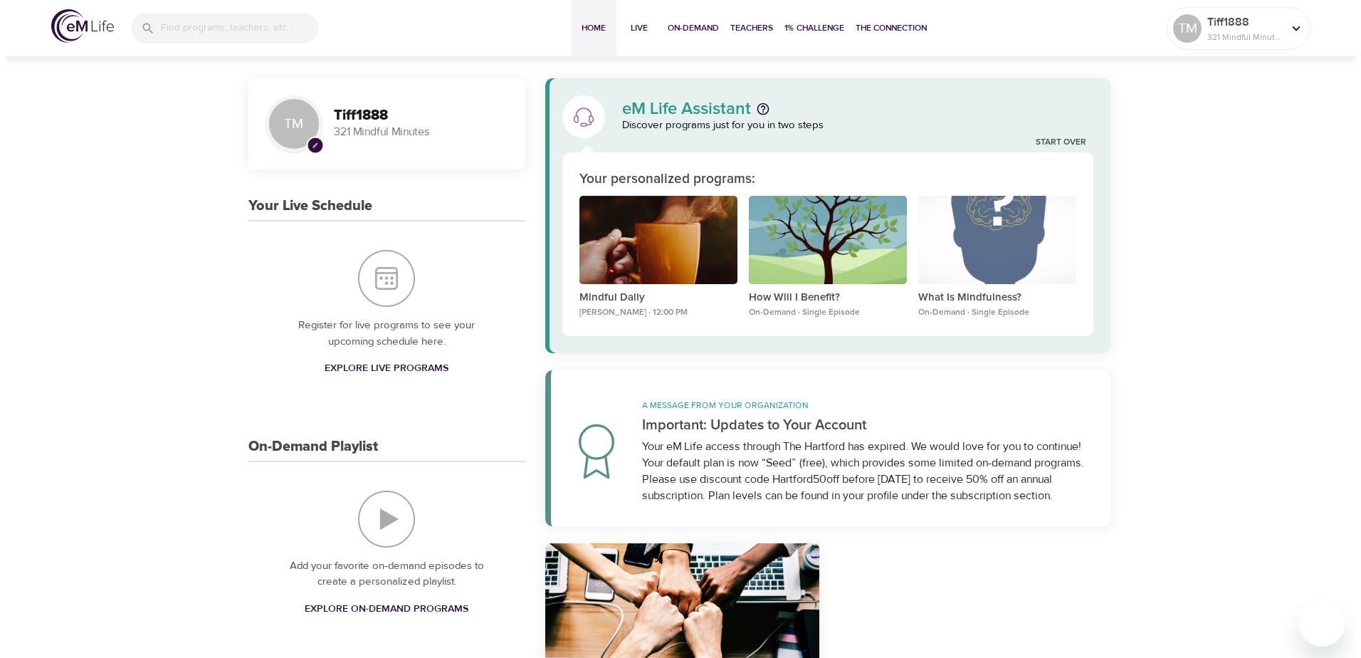
scroll to position [0, 0]
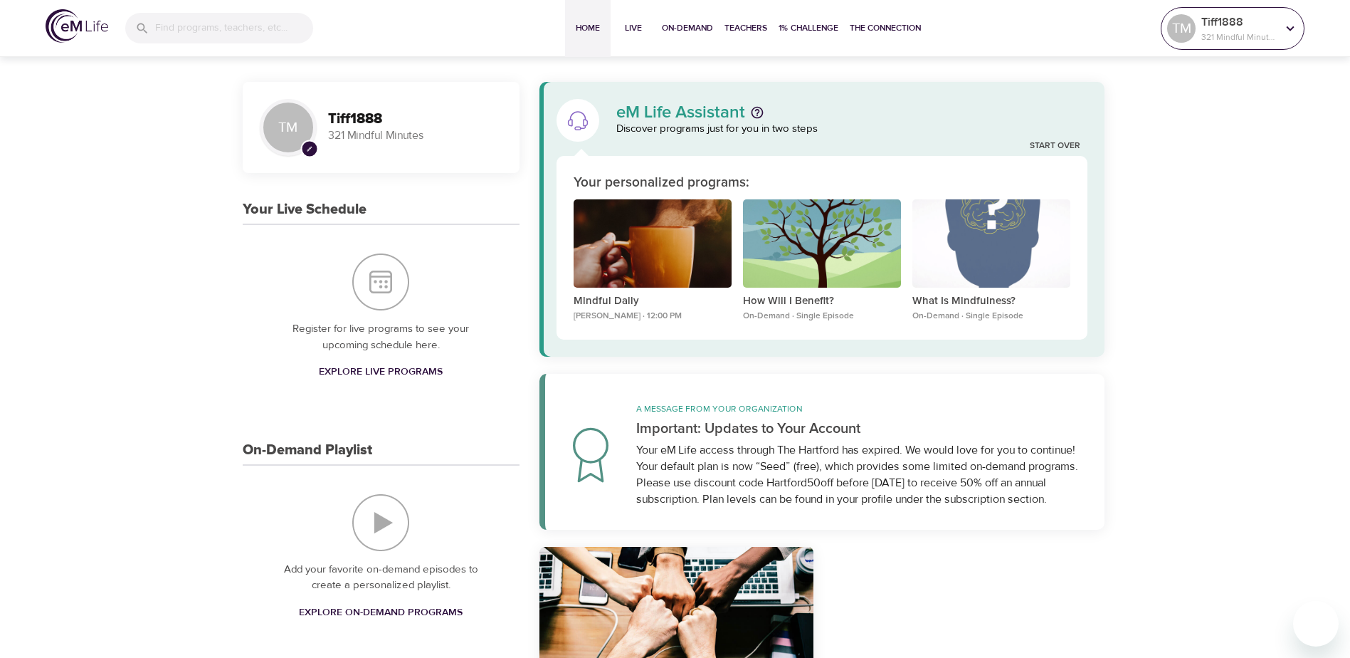
click at [1288, 18] on div at bounding box center [1290, 28] width 21 height 21
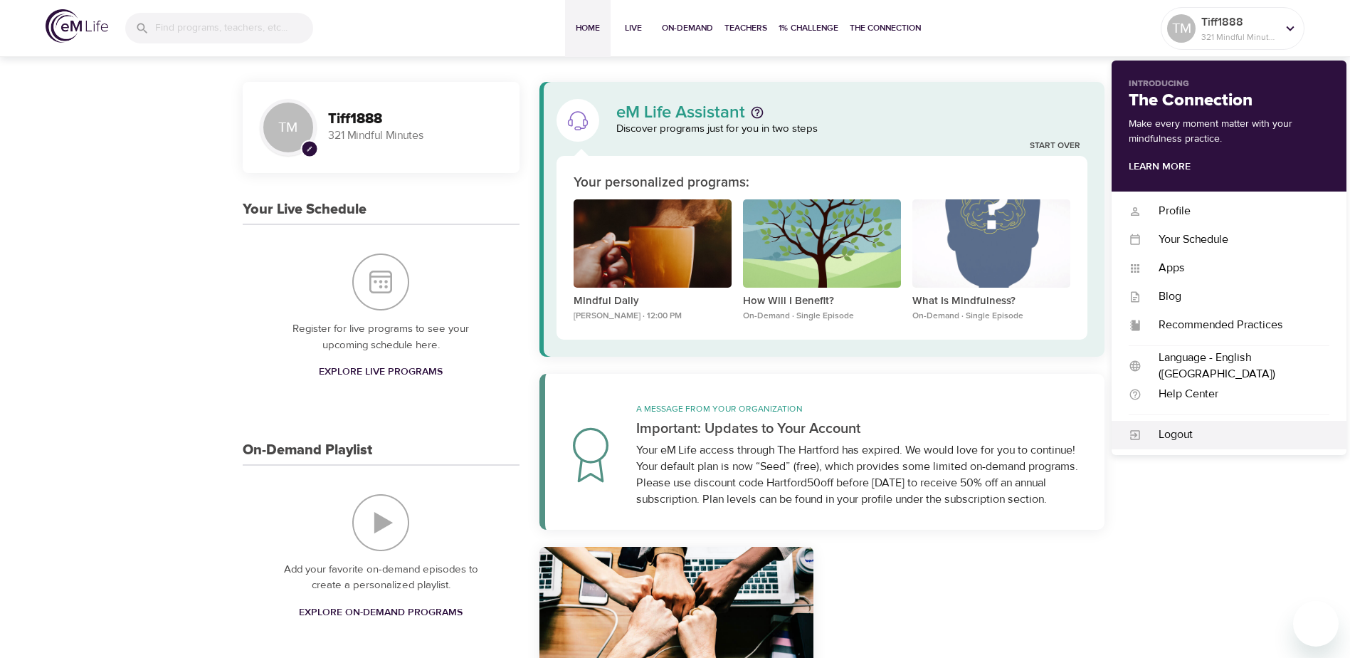
click at [1158, 438] on div "Logout" at bounding box center [1236, 434] width 188 height 16
